Goal: Contribute content: Contribute content

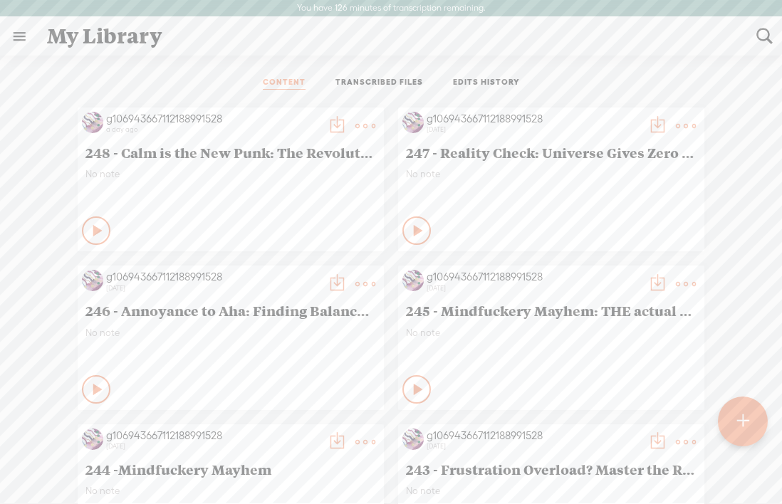
click at [737, 419] on t at bounding box center [743, 421] width 12 height 31
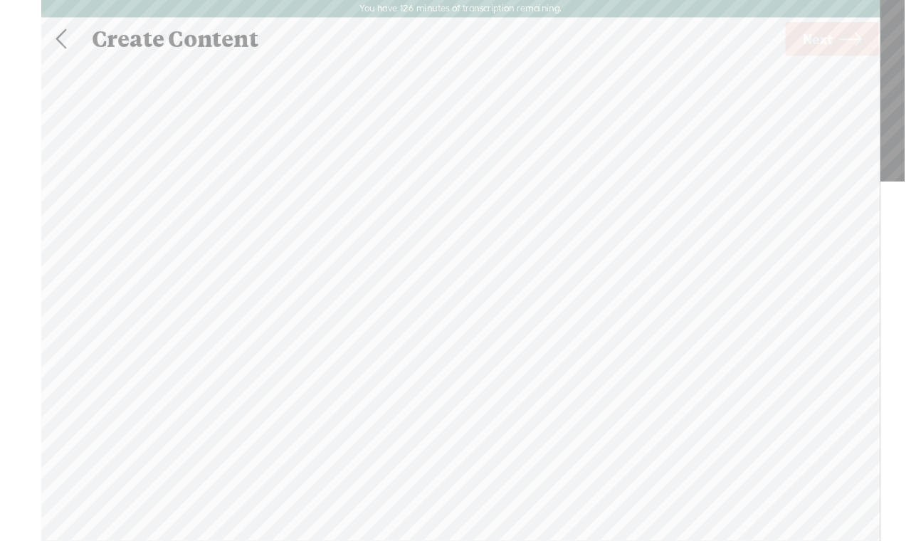
scroll to position [1, 0]
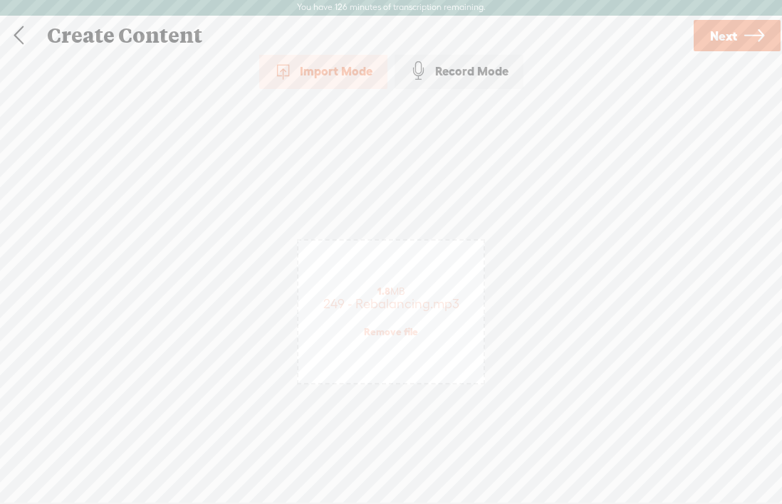
click at [713, 41] on span "Next" at bounding box center [723, 36] width 27 height 36
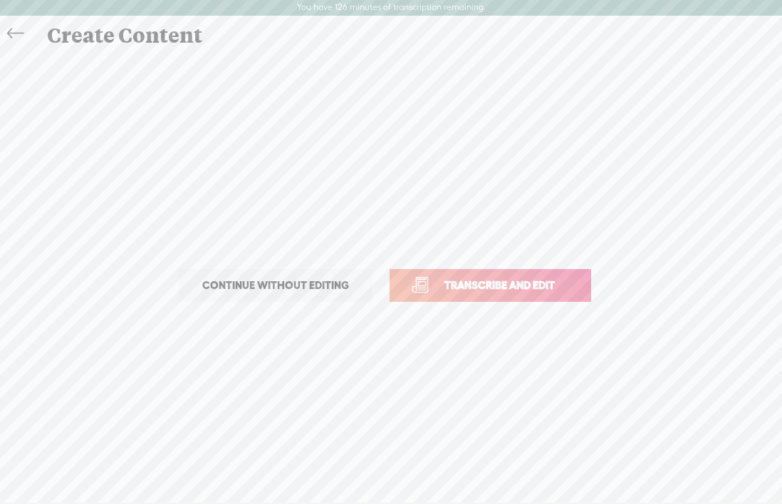
click at [508, 277] on span "Transcribe and edit" at bounding box center [499, 285] width 140 height 16
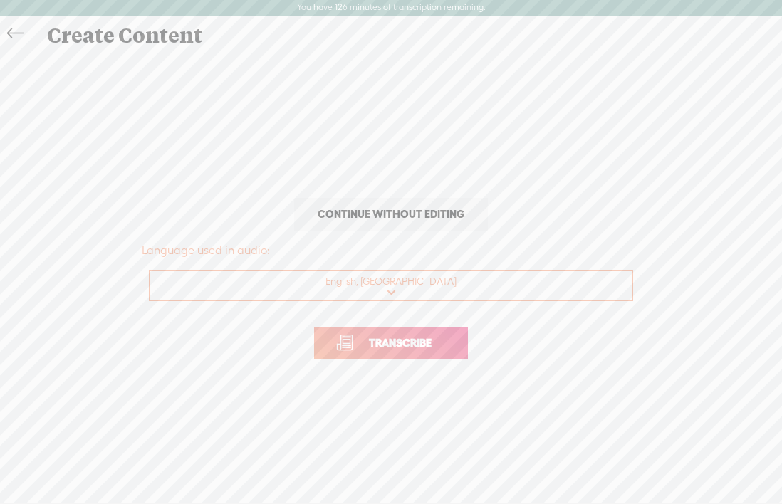
click at [414, 340] on span "Transcribe" at bounding box center [400, 343] width 93 height 16
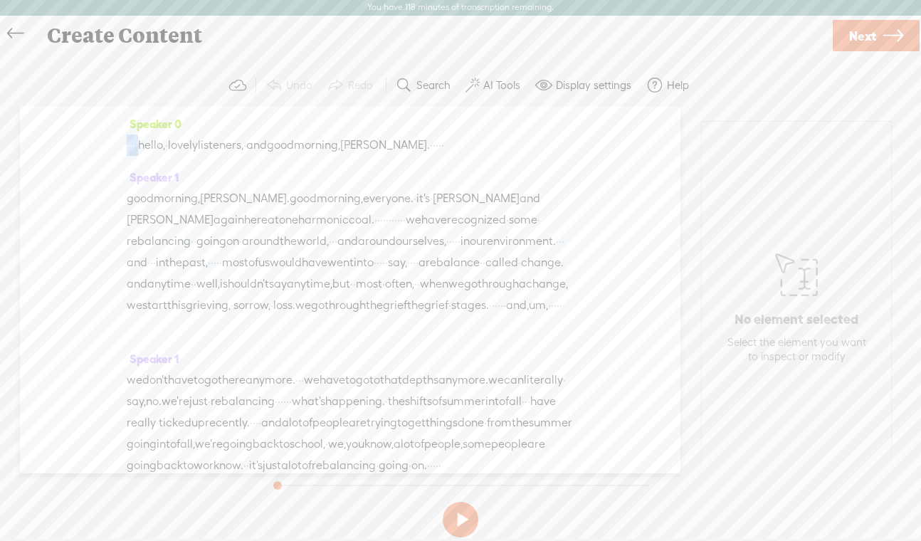
drag, startPoint x: 155, startPoint y: 146, endPoint x: 119, endPoint y: 146, distance: 36.3
click at [119, 146] on div "Speaker 0 · · · · hello, · lovely listeners, · and good morning, [PERSON_NAME].…" at bounding box center [350, 289] width 661 height 367
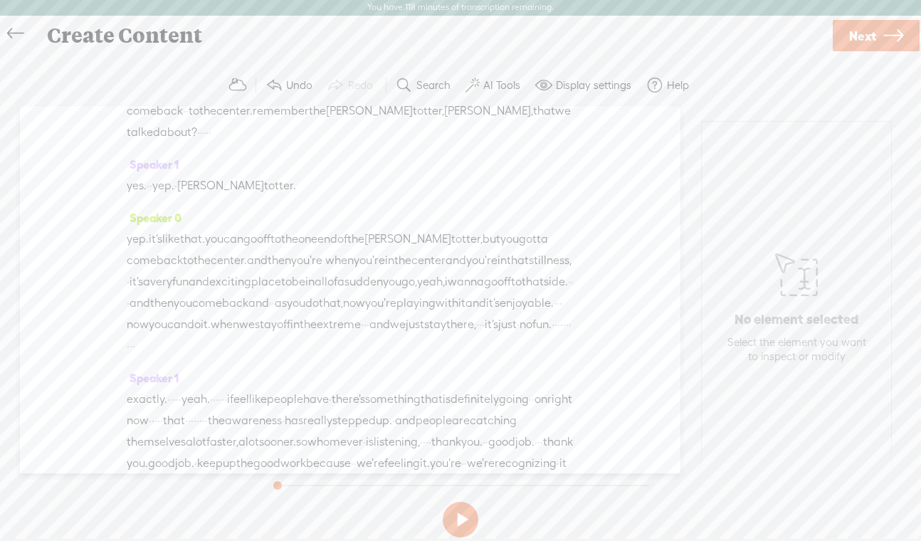
scroll to position [2624, 0]
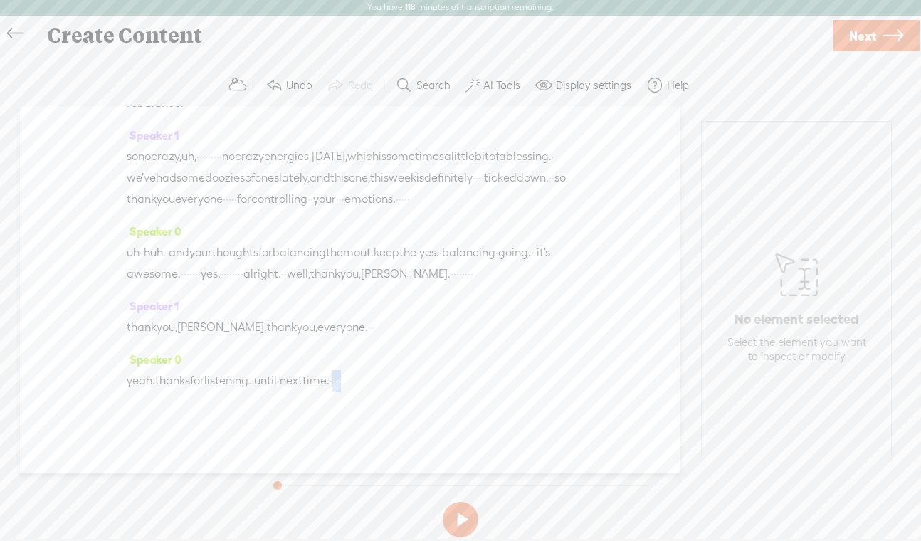
drag, startPoint x: 377, startPoint y: 380, endPoint x: 415, endPoint y: 378, distance: 37.8
click at [414, 380] on div "yeah. thanks for listening. · until · next time. · · · ·" at bounding box center [350, 380] width 447 height 21
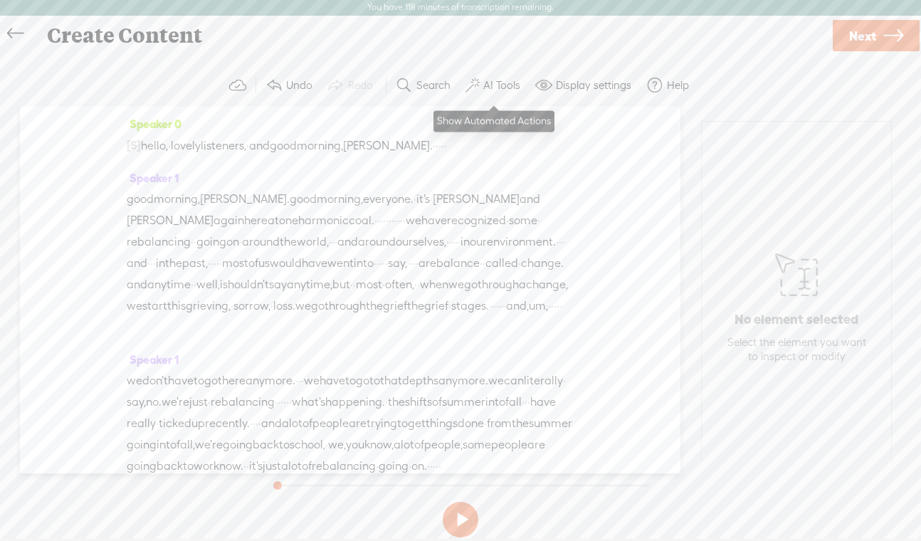
click at [496, 92] on button "AI Tools" at bounding box center [495, 85] width 70 height 28
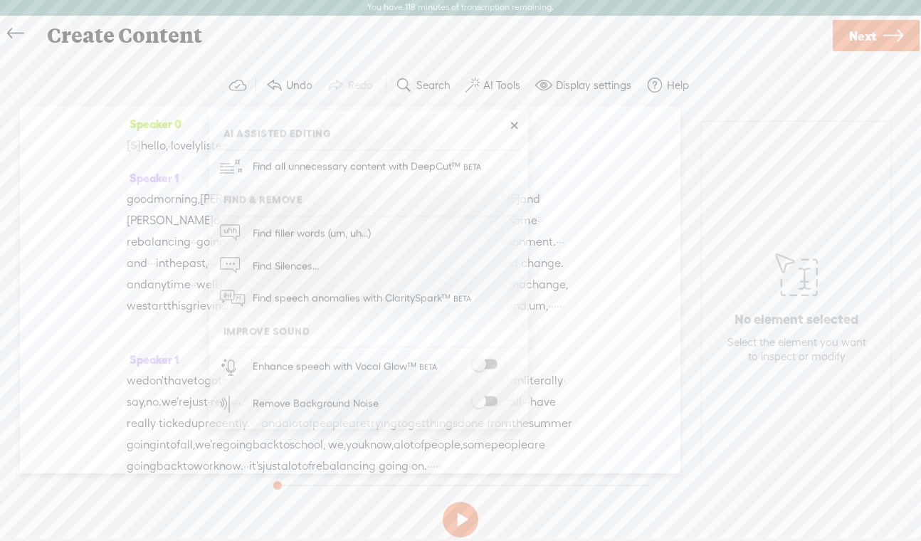
click at [491, 399] on span at bounding box center [485, 402] width 26 height 10
click at [781, 28] on span "Next" at bounding box center [863, 37] width 27 height 36
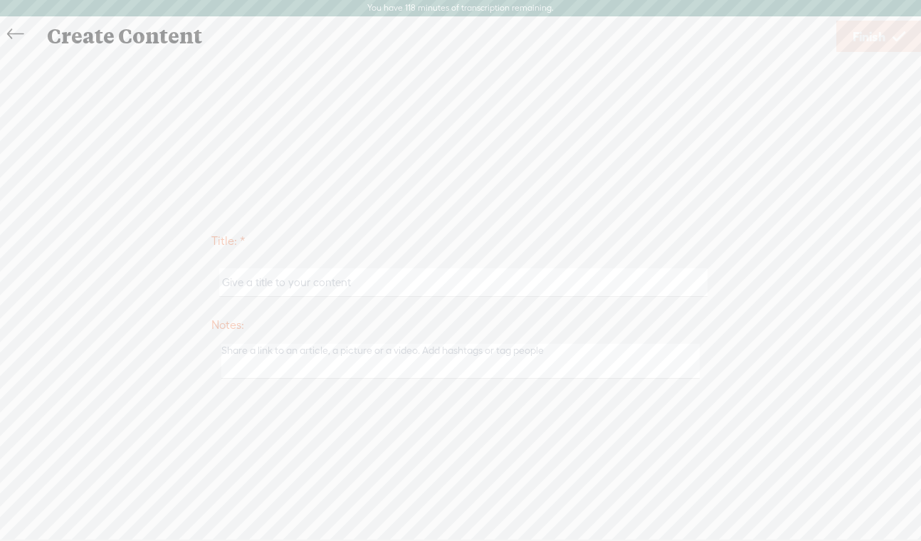
click at [265, 282] on input "text" at bounding box center [463, 282] width 488 height 28
paste input "Extreme Living is Out. Balanced Bliss is In"
type input "249 - Extreme Living is Out. Balanced Bliss is In"
click at [781, 35] on link "Finish" at bounding box center [879, 36] width 85 height 31
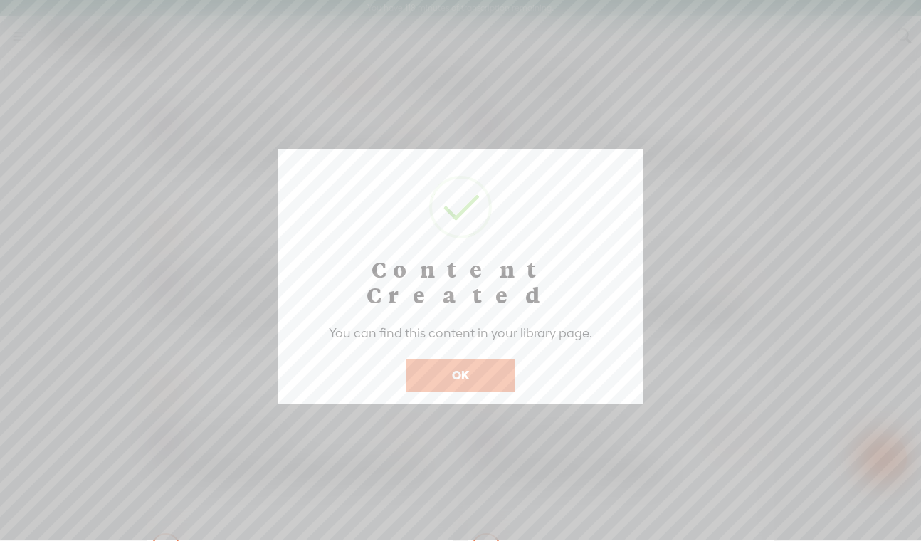
click at [486, 359] on button "OK" at bounding box center [461, 375] width 108 height 33
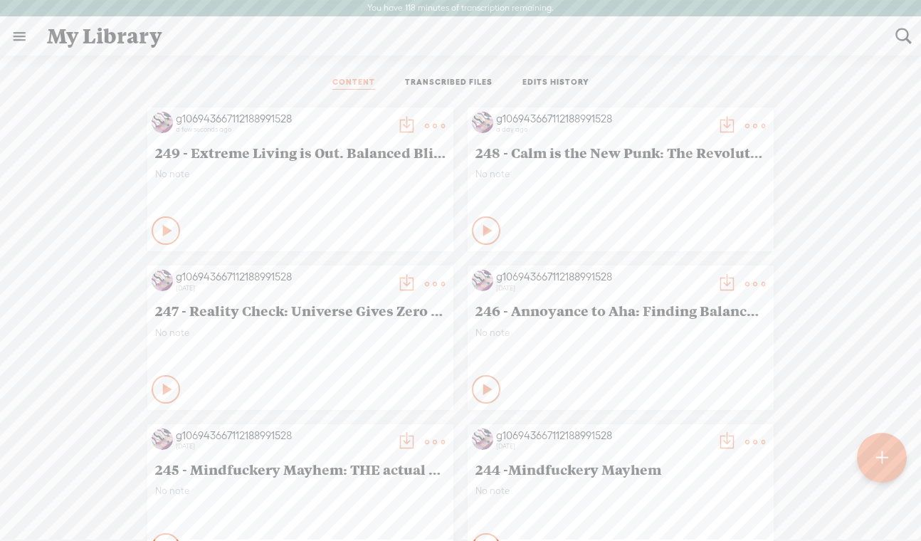
click at [399, 127] on t at bounding box center [407, 126] width 20 height 20
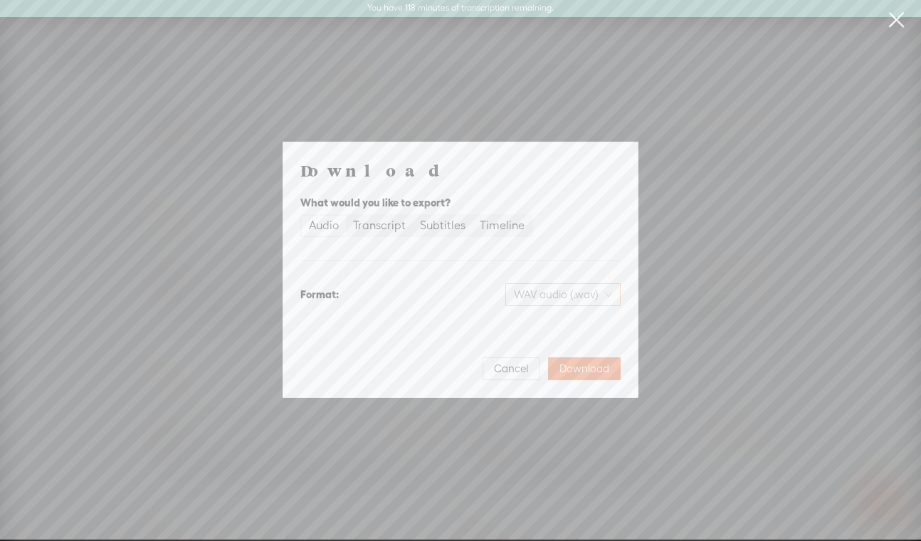
click at [609, 297] on span "WAV audio (.wav)" at bounding box center [563, 294] width 98 height 21
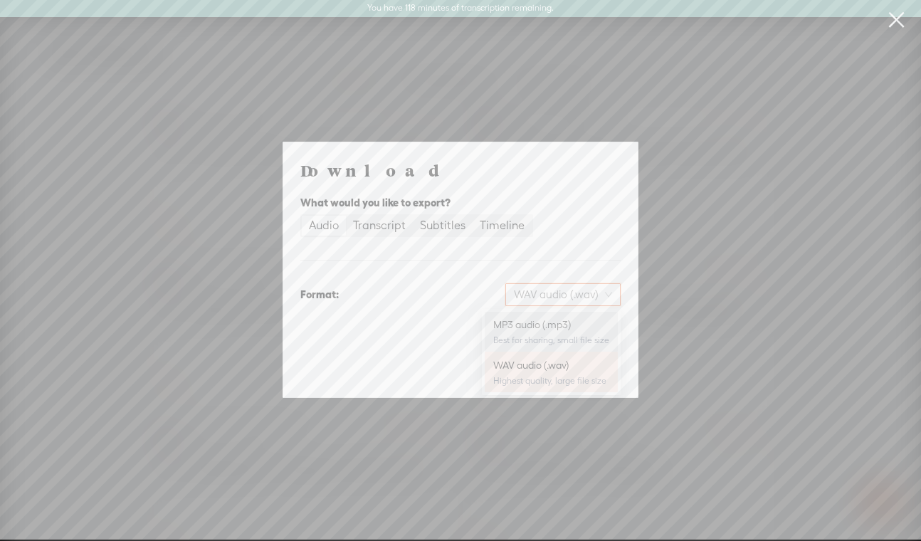
click at [548, 323] on div "MP3 audio (.mp3)" at bounding box center [551, 325] width 116 height 14
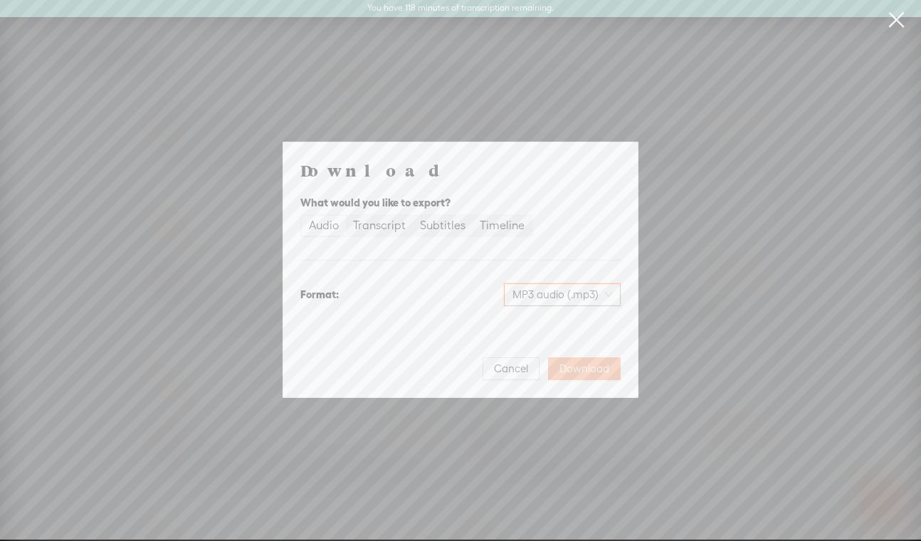
click at [584, 369] on span "Download" at bounding box center [585, 369] width 50 height 14
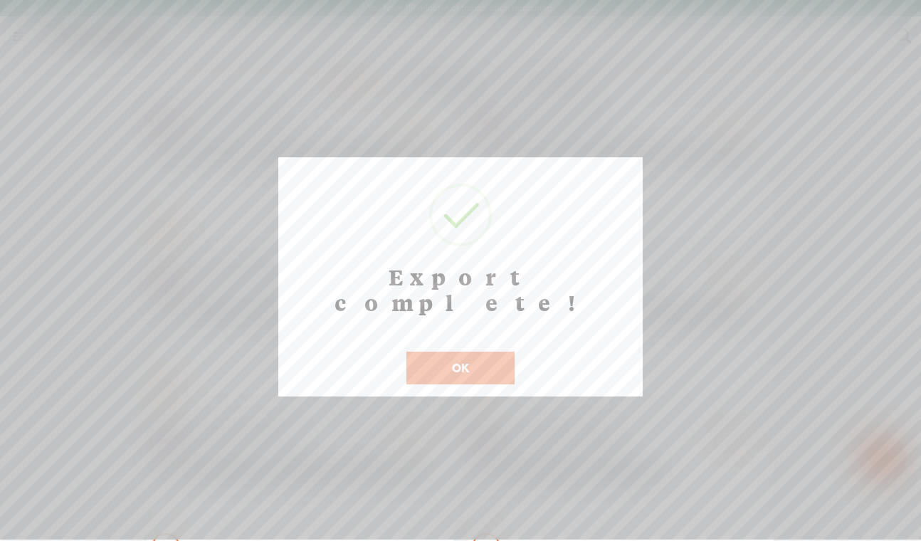
click at [454, 352] on button "OK" at bounding box center [461, 368] width 108 height 33
